Goal: Transaction & Acquisition: Purchase product/service

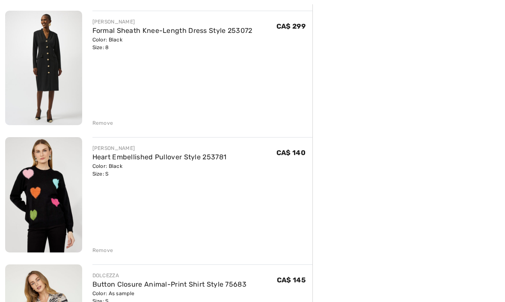
scroll to position [610, 0]
click at [91, 252] on div "[PERSON_NAME] Heart Embellished Pullover Style 253781 Color: Black Size: S Fina…" at bounding box center [197, 195] width 230 height 117
click at [96, 251] on div "Remove" at bounding box center [102, 251] width 21 height 8
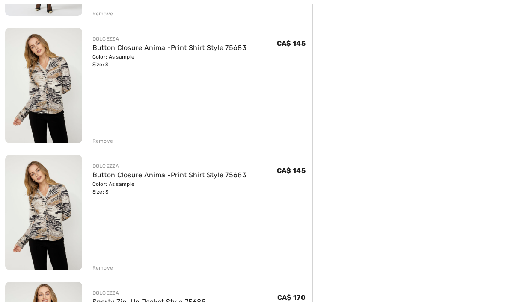
scroll to position [719, 0]
click at [93, 268] on div "Remove" at bounding box center [102, 268] width 21 height 8
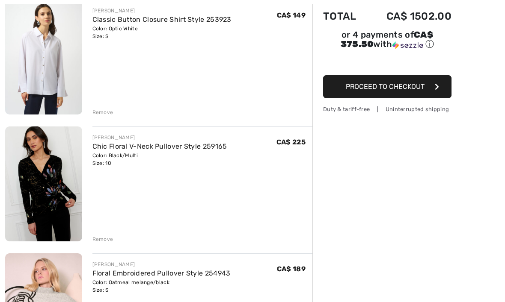
scroll to position [113, 0]
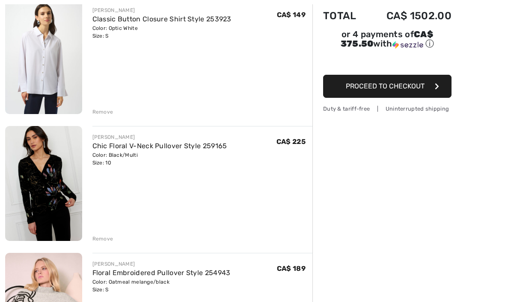
click at [50, 182] on img at bounding box center [43, 183] width 77 height 115
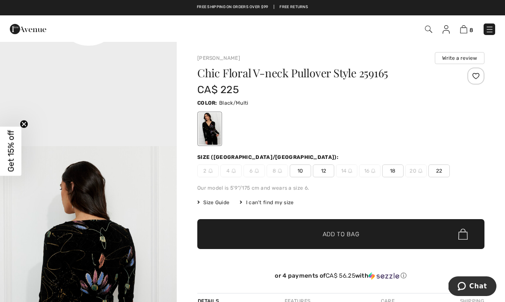
scroll to position [692, 0]
click at [25, 125] on icon "Close teaser" at bounding box center [23, 123] width 3 height 3
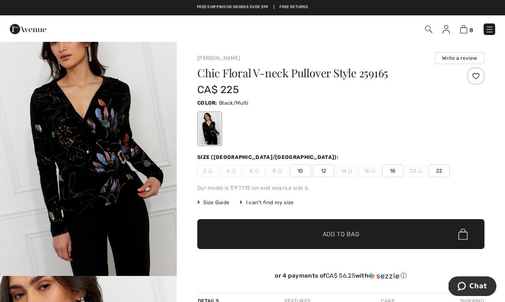
scroll to position [0, 0]
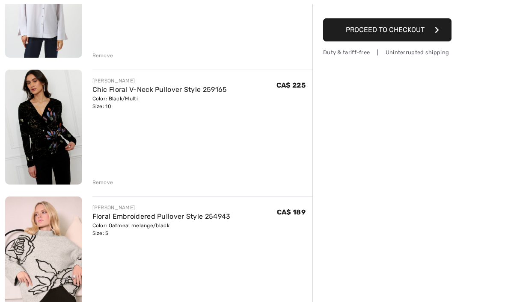
scroll to position [170, 0]
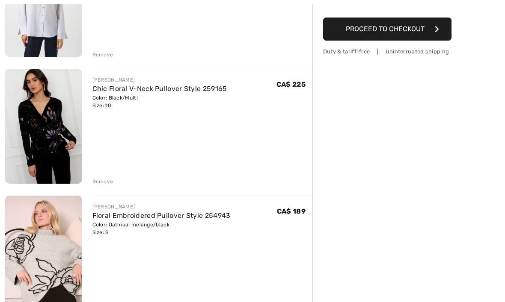
click at [97, 182] on div "Remove" at bounding box center [102, 182] width 21 height 8
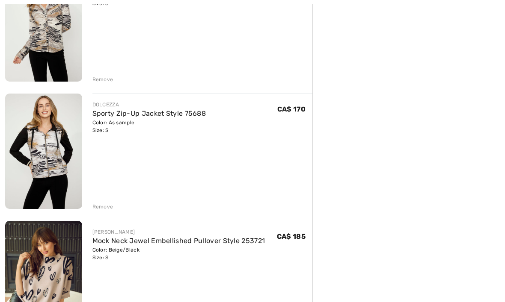
scroll to position [653, 0]
click at [101, 130] on div "Color: As sample Size: S" at bounding box center [149, 126] width 114 height 15
click at [59, 130] on img at bounding box center [43, 151] width 77 height 115
